Goal: Task Accomplishment & Management: Use online tool/utility

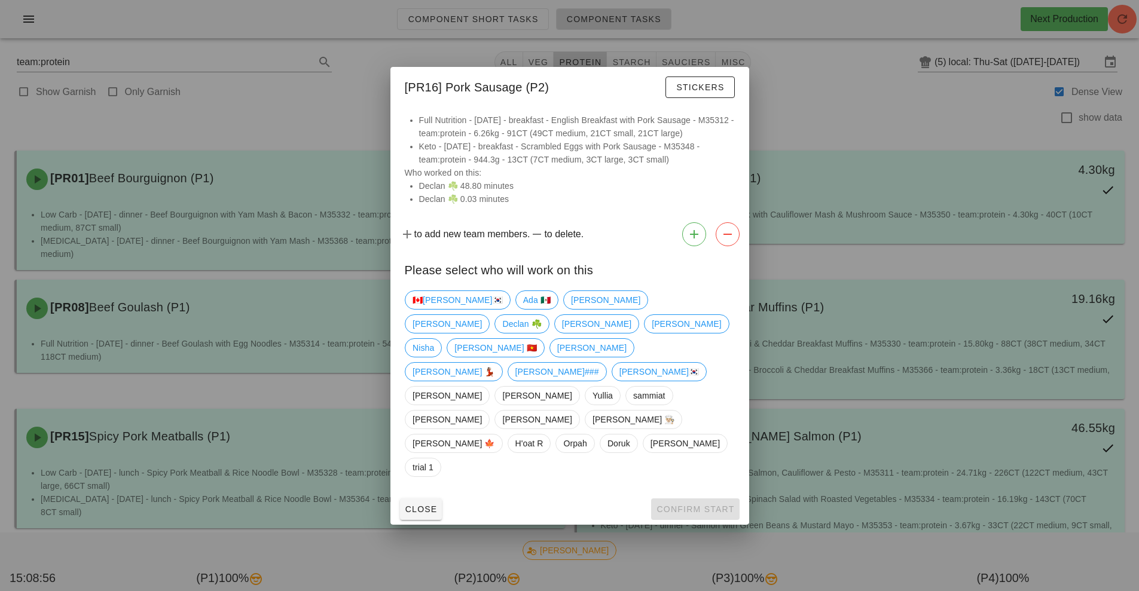
click at [871, 172] on div at bounding box center [569, 295] width 1139 height 591
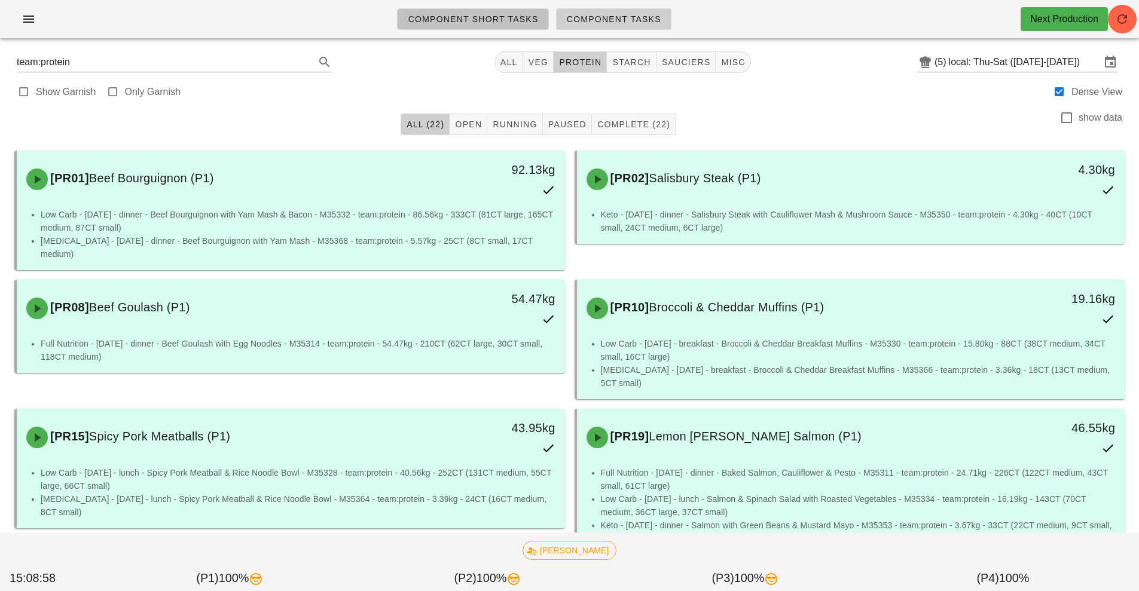
click at [494, 27] on link "Component Short Tasks" at bounding box center [472, 19] width 151 height 22
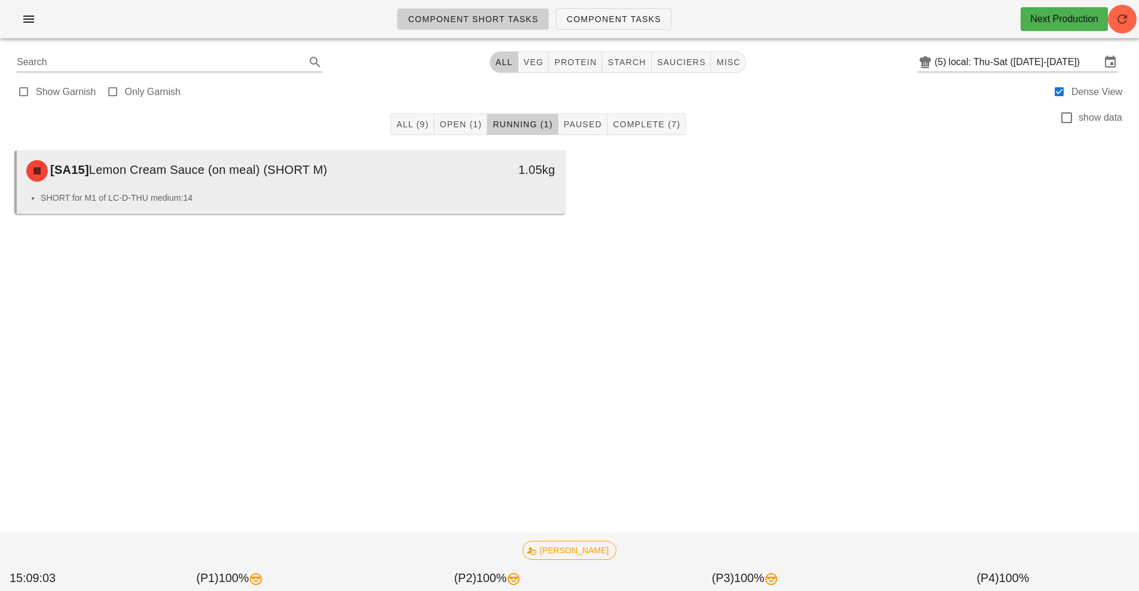
click at [546, 200] on li "SHORT for M1 of LC-D-THU medium:14" at bounding box center [298, 197] width 515 height 13
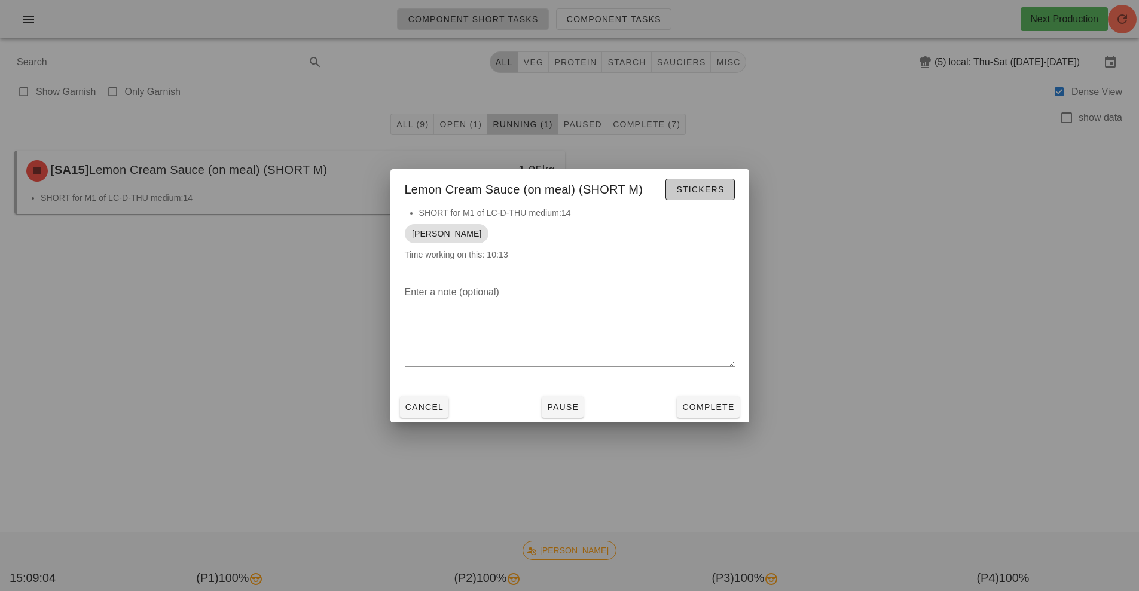
click at [730, 198] on button "Stickers" at bounding box center [699, 190] width 69 height 22
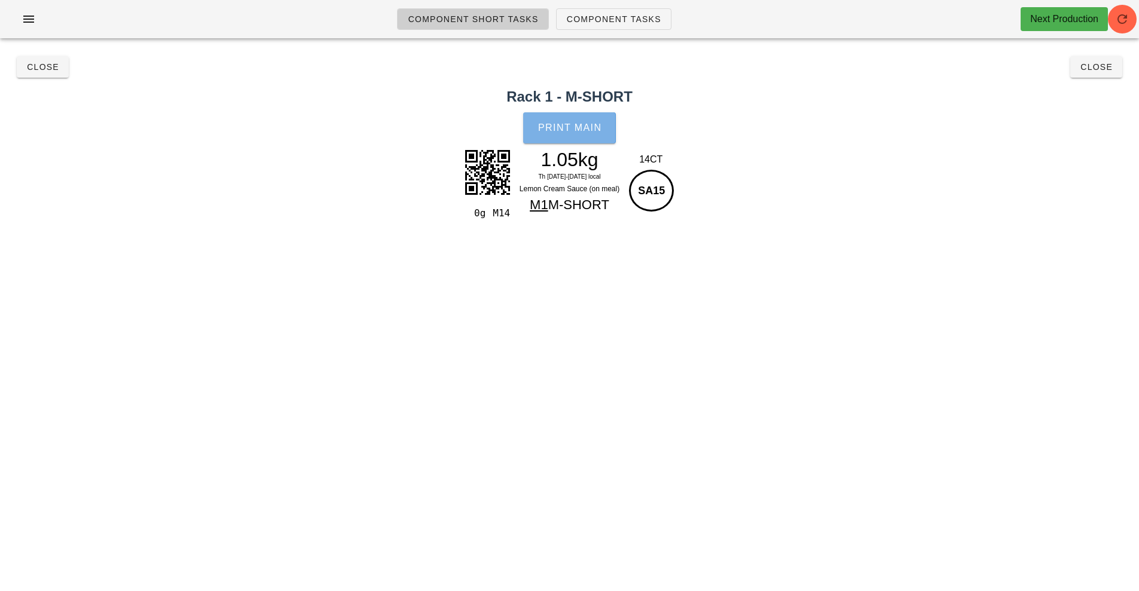
click at [595, 137] on button "Print Main" at bounding box center [569, 127] width 92 height 31
click at [1070, 65] on button "Close" at bounding box center [1096, 67] width 52 height 22
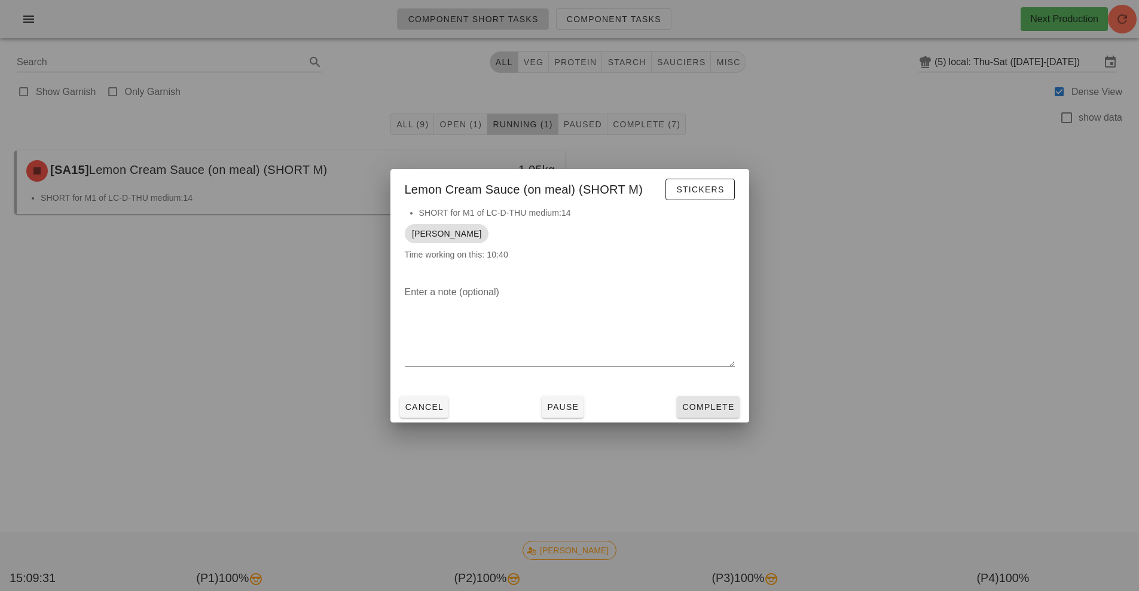
click at [720, 402] on span "Complete" at bounding box center [707, 407] width 53 height 10
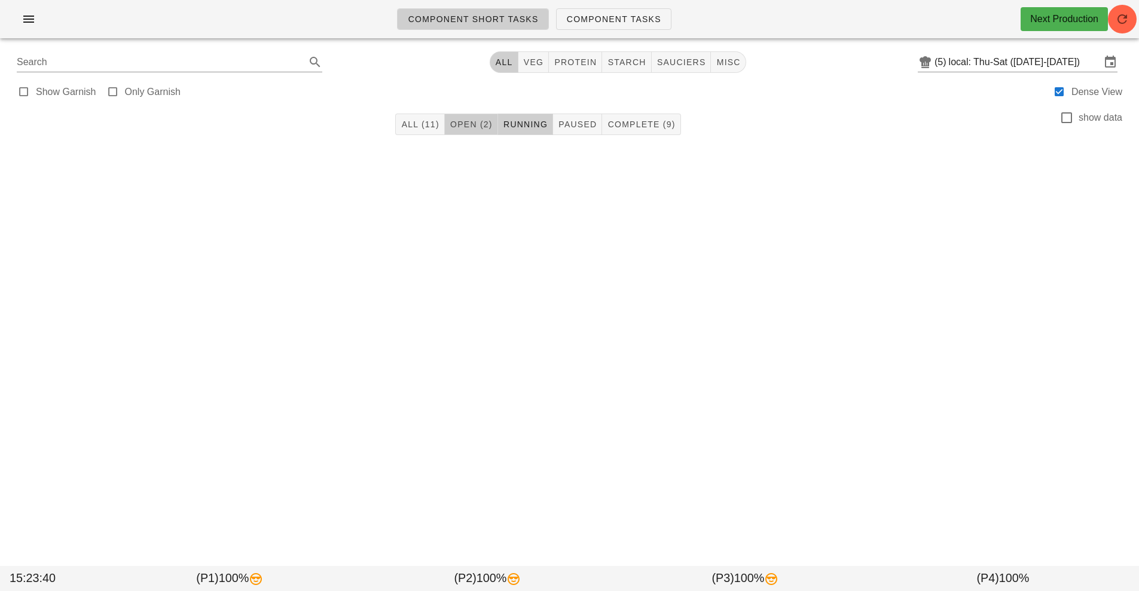
click at [482, 116] on button "Open (2)" at bounding box center [471, 125] width 53 height 22
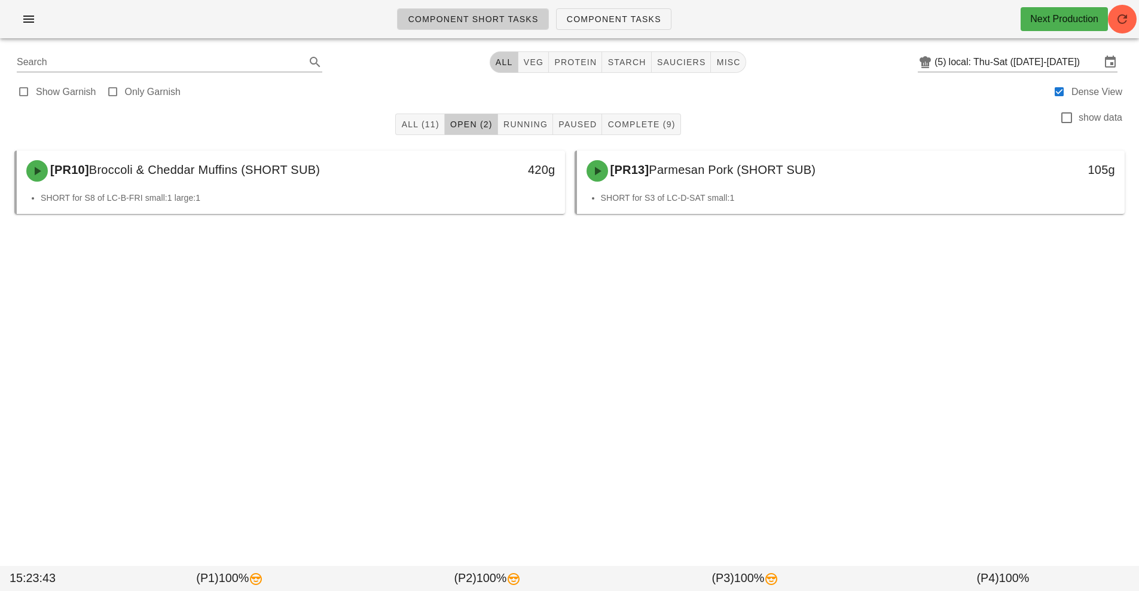
click at [655, 117] on button "Complete (9)" at bounding box center [641, 125] width 78 height 22
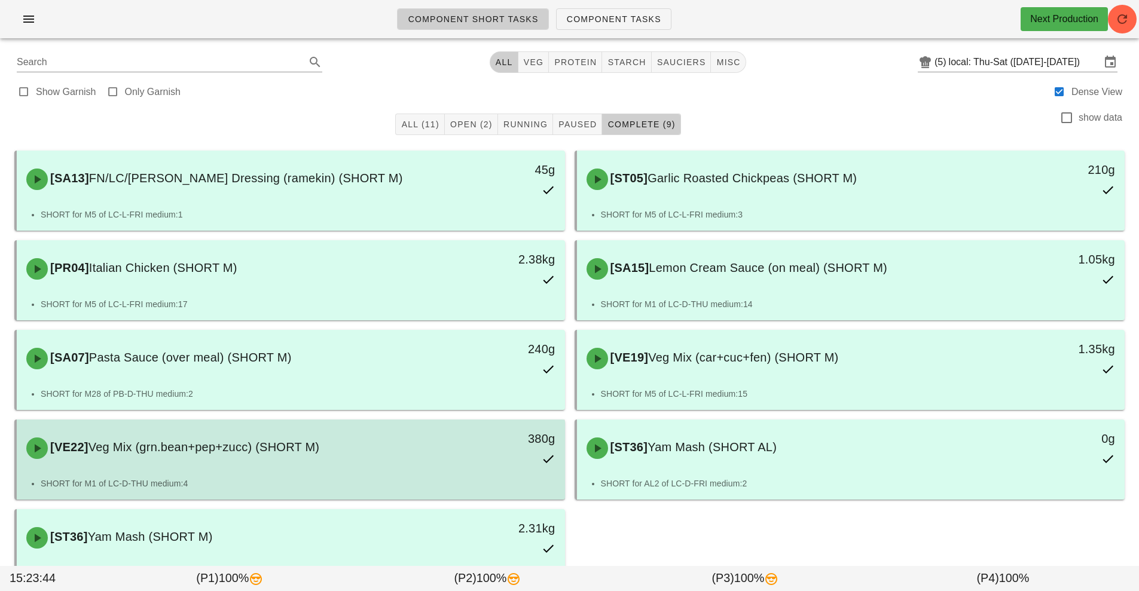
click at [435, 451] on div "380g" at bounding box center [494, 448] width 136 height 53
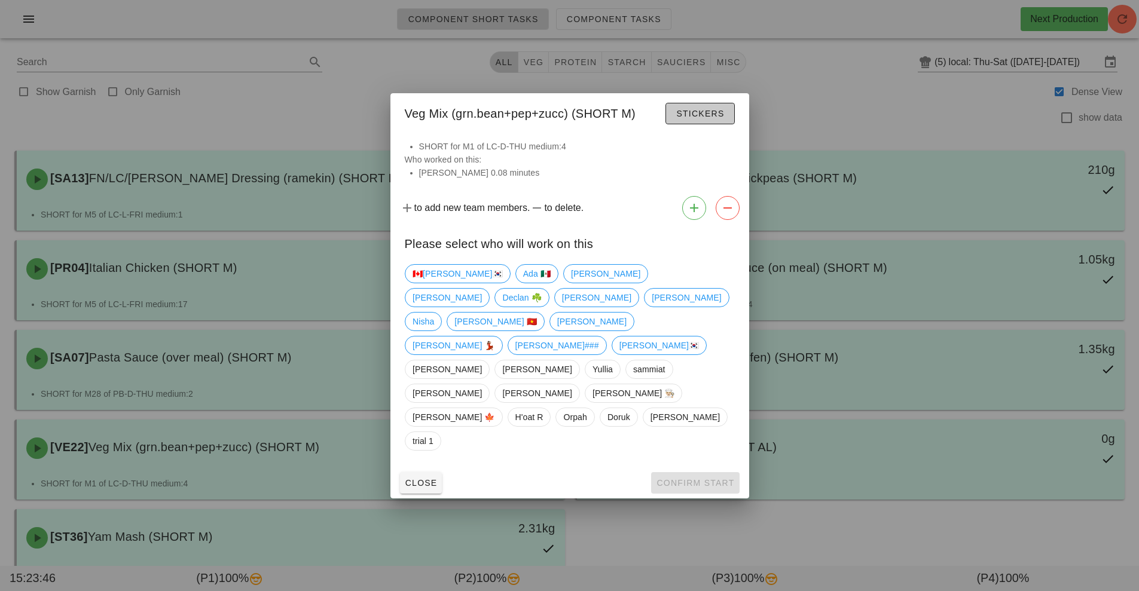
click at [711, 124] on button "Stickers" at bounding box center [699, 114] width 69 height 22
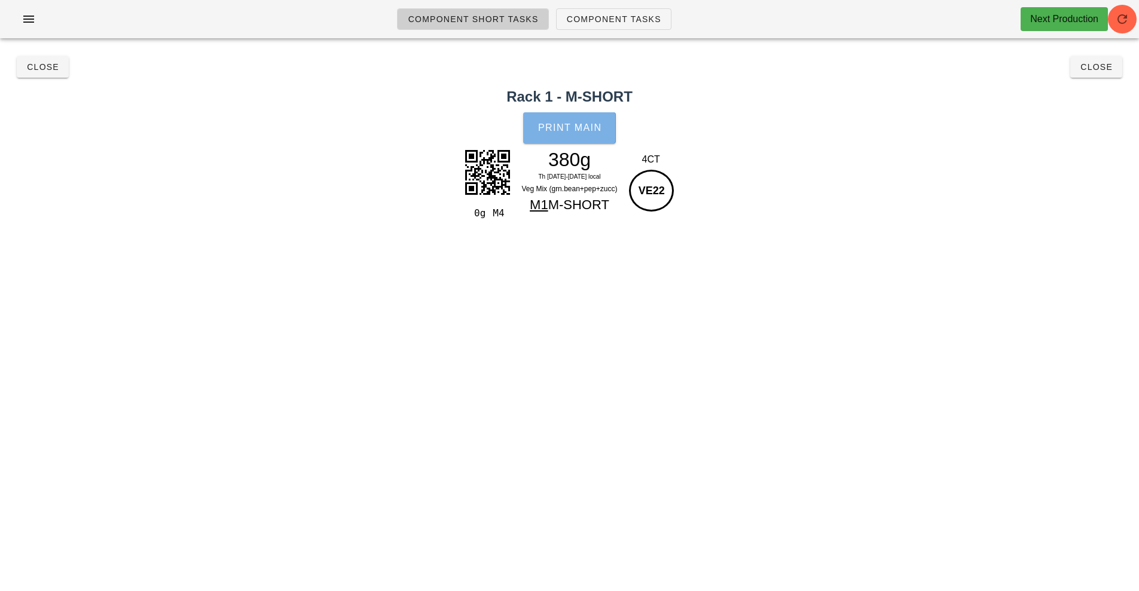
click at [588, 129] on span "Print Main" at bounding box center [569, 128] width 65 height 11
